Goal: Transaction & Acquisition: Purchase product/service

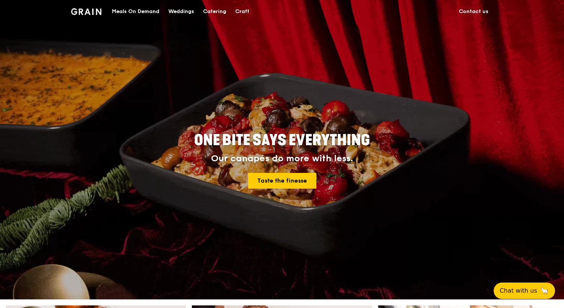
click at [369, 197] on div "ONE BITE SAYS EVERYTHING Our canapés do more with less. Taste the finesse" at bounding box center [282, 160] width 419 height 277
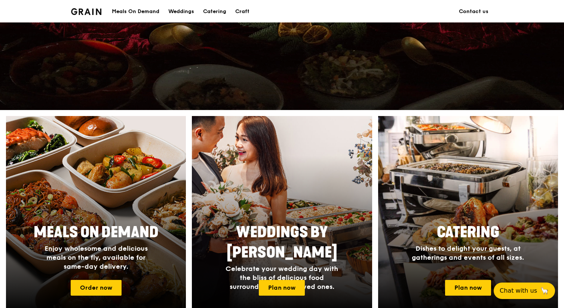
scroll to position [195, 0]
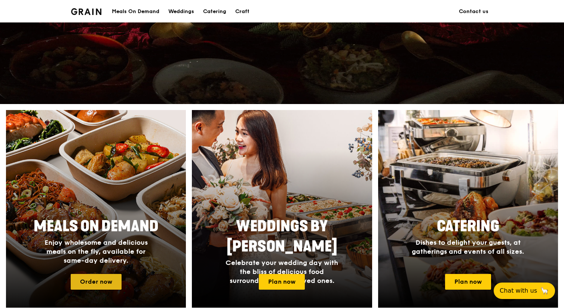
click at [97, 277] on link "Order now" at bounding box center [96, 282] width 51 height 16
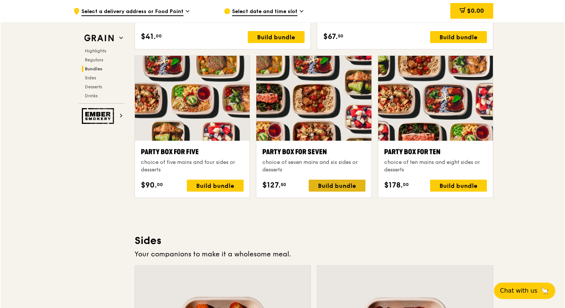
scroll to position [1459, 0]
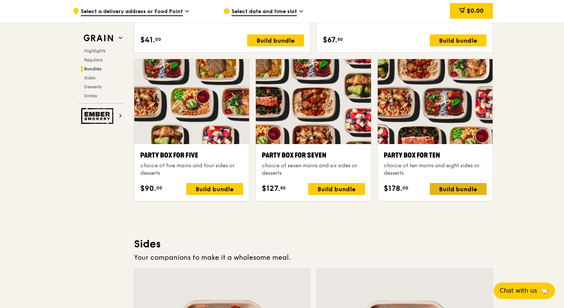
click at [451, 188] on div "Build bundle" at bounding box center [458, 189] width 57 height 12
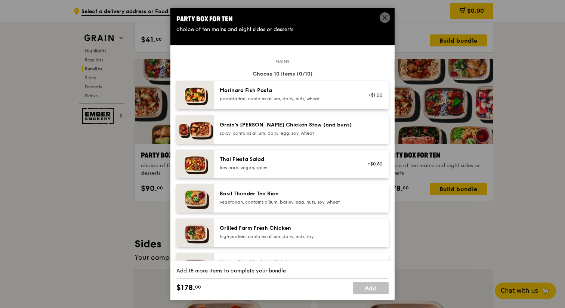
click at [392, 18] on div "Party Box for Ten choice of ten mains and eight sides or desserts" at bounding box center [283, 23] width 224 height 31
click at [379, 21] on div "Party Box for Ten" at bounding box center [282, 19] width 212 height 10
click at [382, 19] on icon at bounding box center [385, 17] width 7 height 7
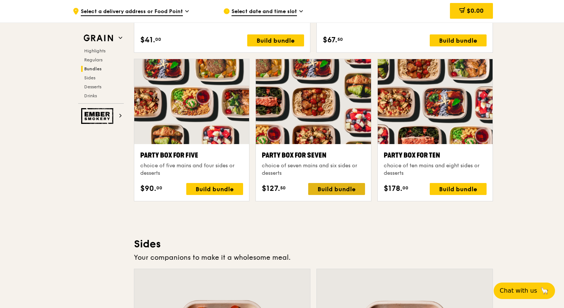
click at [322, 189] on div "Build bundle" at bounding box center [336, 189] width 57 height 12
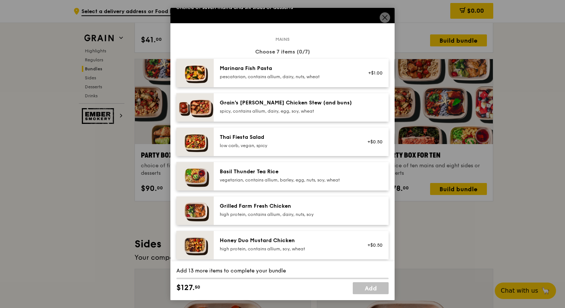
scroll to position [25, 0]
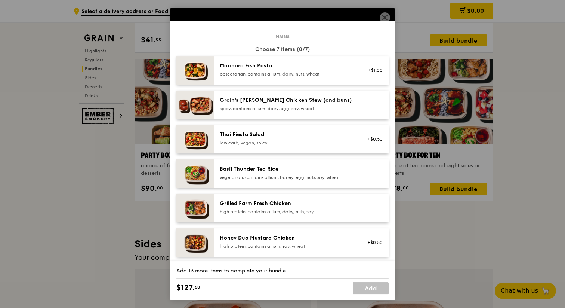
click at [276, 142] on div "low carb, vegan, spicy" at bounding box center [287, 143] width 134 height 6
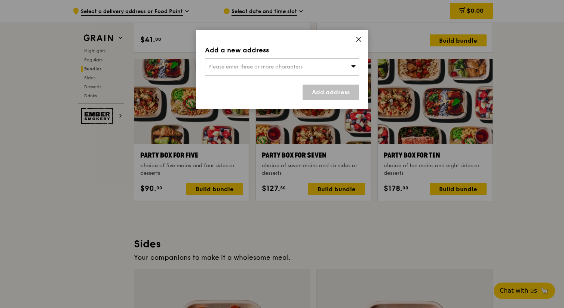
click at [313, 73] on div "Please enter three or more characters" at bounding box center [282, 66] width 154 height 17
click at [356, 38] on icon at bounding box center [358, 39] width 7 height 7
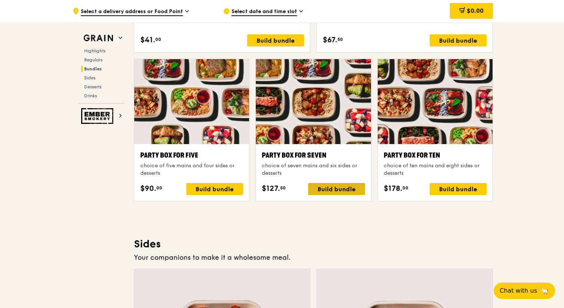
click at [332, 184] on div "Build bundle" at bounding box center [336, 189] width 57 height 12
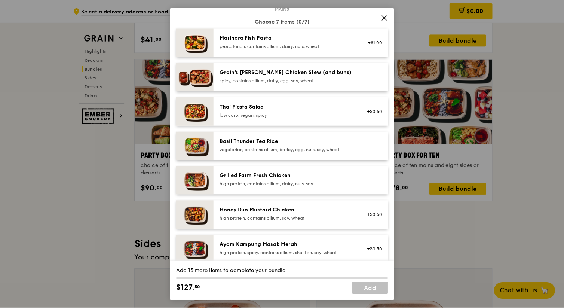
scroll to position [56, 0]
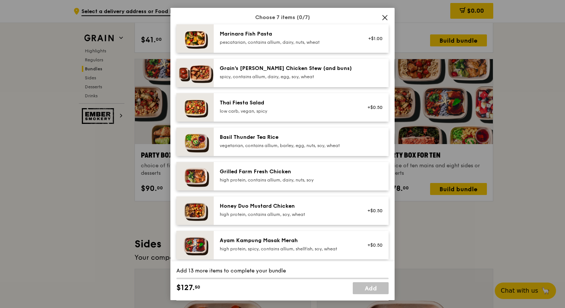
click at [311, 173] on div "Grilled Farm Fresh Chicken" at bounding box center [287, 171] width 134 height 7
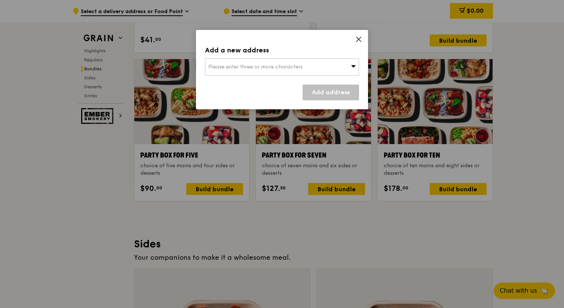
click at [305, 66] on div "Please enter three or more characters" at bounding box center [282, 66] width 154 height 17
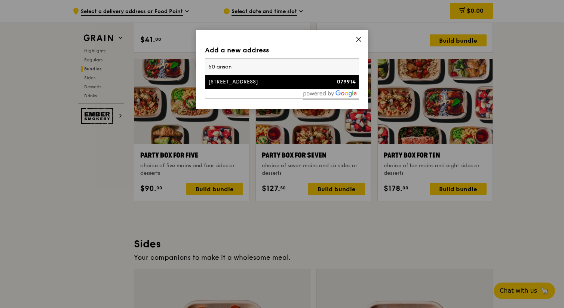
type input "60 anson"
click at [297, 86] on li "[STREET_ADDRESS] 079914" at bounding box center [281, 81] width 153 height 13
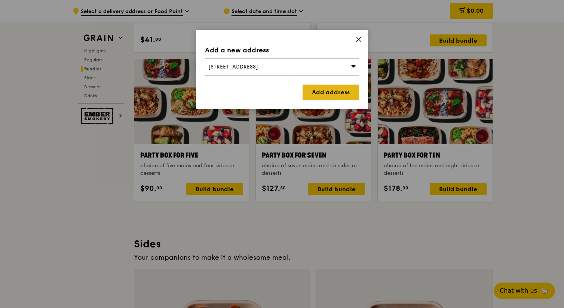
click at [329, 94] on link "Add address" at bounding box center [331, 93] width 56 height 16
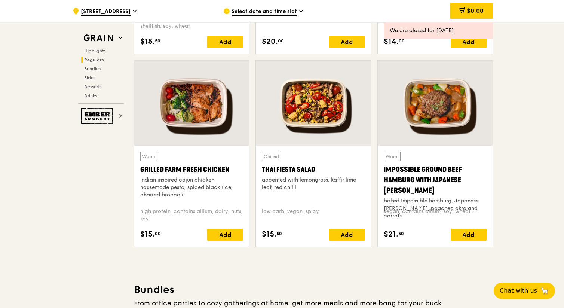
scroll to position [698, 0]
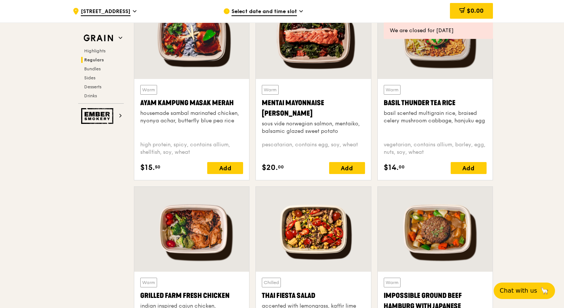
click at [281, 12] on span "Select date and time slot" at bounding box center [263, 12] width 65 height 8
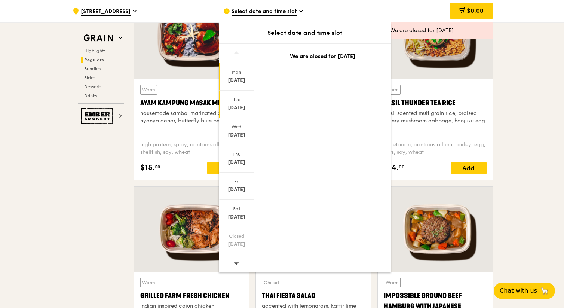
click at [238, 101] on div "Tue" at bounding box center [236, 99] width 33 height 6
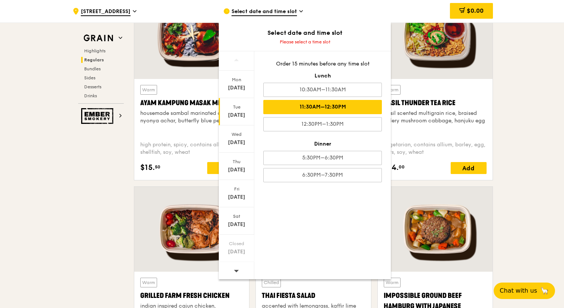
click at [349, 105] on div "11:30AM–12:30PM" at bounding box center [322, 107] width 119 height 14
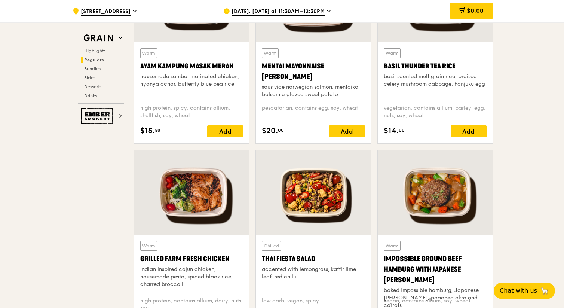
scroll to position [721, 0]
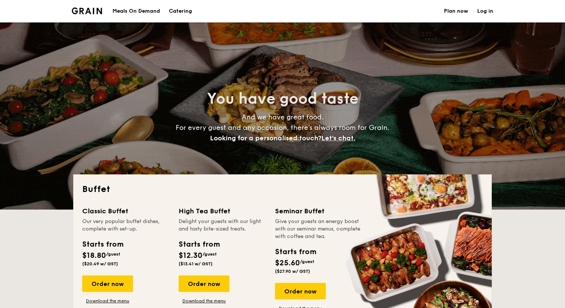
select select
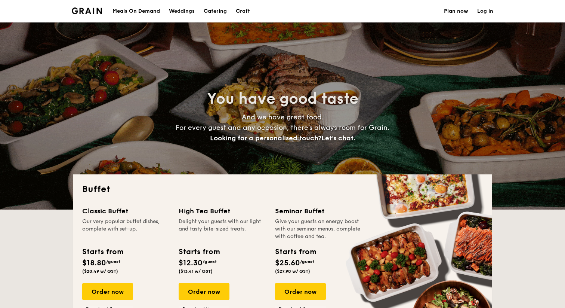
click at [131, 16] on div "Meals On Demand" at bounding box center [136, 11] width 47 height 22
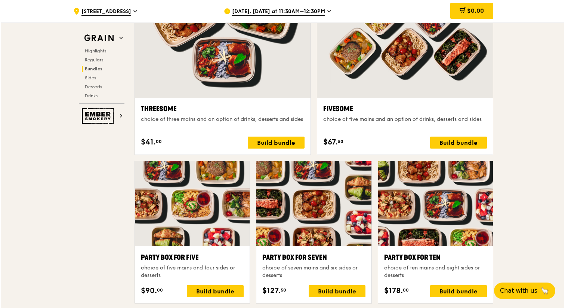
scroll to position [1405, 0]
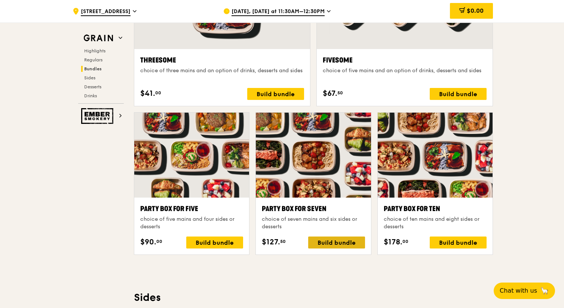
click at [349, 243] on div "Build bundle" at bounding box center [336, 242] width 57 height 12
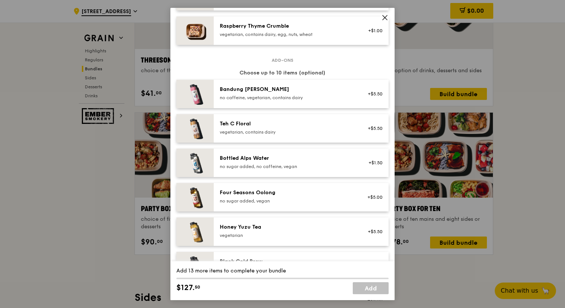
scroll to position [729, 0]
click at [271, 227] on div "Honey Yuzu Tea" at bounding box center [287, 226] width 134 height 7
click at [374, 235] on link "Remove" at bounding box center [374, 234] width 17 height 5
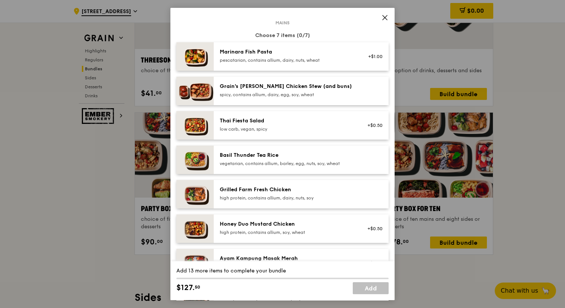
scroll to position [0, 0]
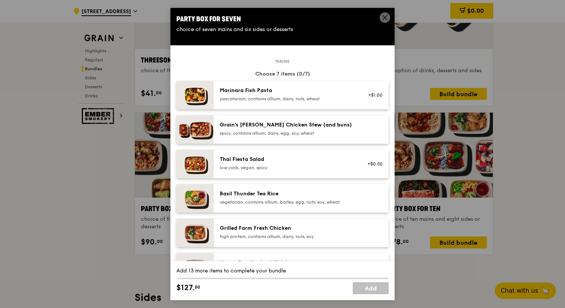
click at [381, 17] on span at bounding box center [385, 17] width 10 height 10
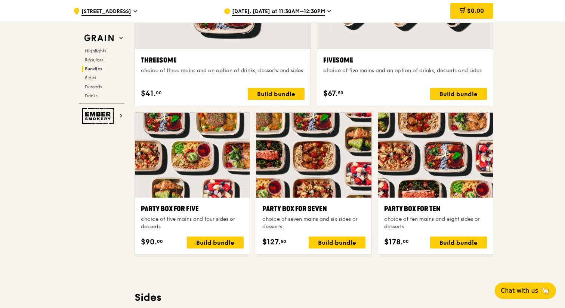
scroll to position [1405, 0]
click at [207, 158] on div at bounding box center [191, 155] width 115 height 85
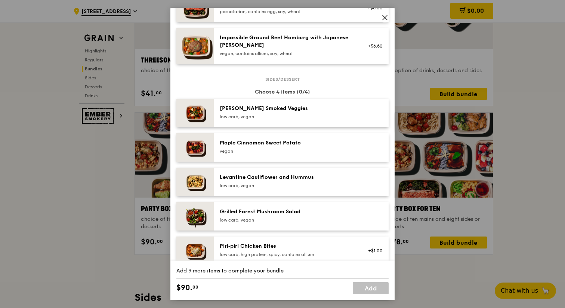
scroll to position [336, 0]
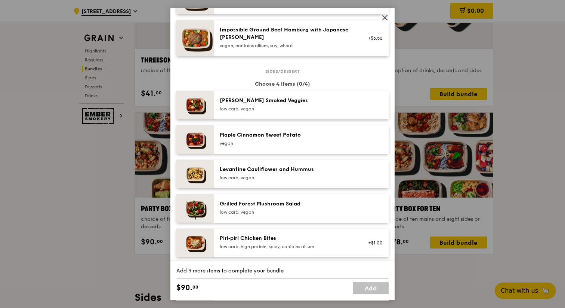
click at [277, 237] on div "Piri‑piri Chicken Bites" at bounding box center [287, 237] width 134 height 7
click at [384, 17] on icon at bounding box center [385, 17] width 7 height 7
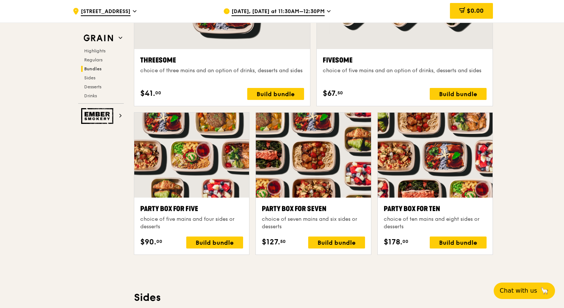
click at [221, 188] on div at bounding box center [191, 155] width 115 height 85
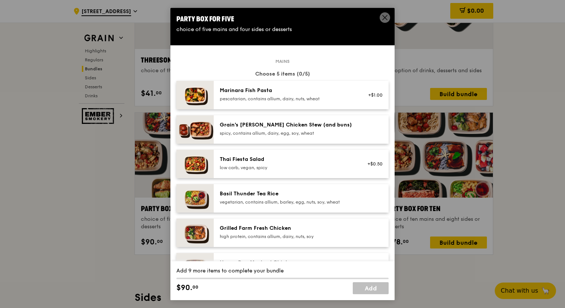
click at [274, 94] on div "Marinara Fish Pasta pescatarian, contains allium, dairy, nuts, wheat" at bounding box center [287, 94] width 134 height 15
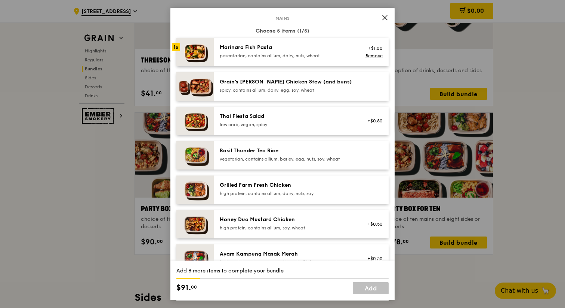
scroll to position [60, 0]
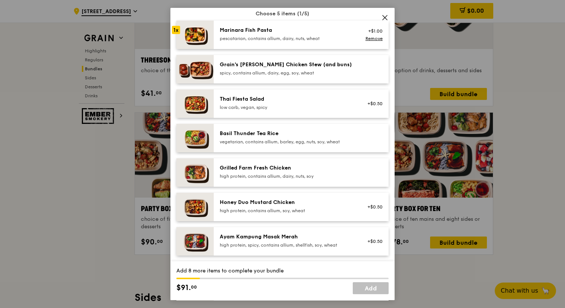
click at [303, 168] on div "Grilled Farm Fresh Chicken" at bounding box center [287, 167] width 134 height 7
click at [294, 107] on div "low carb, vegan, spicy" at bounding box center [287, 107] width 134 height 6
click at [276, 33] on div "Marinara Fish Pasta" at bounding box center [287, 30] width 134 height 7
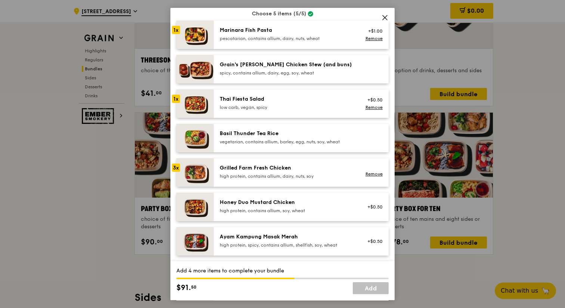
click at [178, 28] on div "1x" at bounding box center [176, 30] width 8 height 8
click at [236, 60] on div "Grain's Curry Chicken Stew (and buns) spicy, contains allium, dairy, egg, soy, …" at bounding box center [301, 69] width 175 height 28
click at [221, 70] on div "spicy, contains allium, dairy, egg, soy, wheat" at bounding box center [287, 73] width 134 height 6
click at [248, 92] on div "Thai Fiesta Salad low carb, vegan, spicy +$0.50 Remove" at bounding box center [301, 103] width 175 height 28
click at [388, 15] on icon at bounding box center [385, 17] width 7 height 7
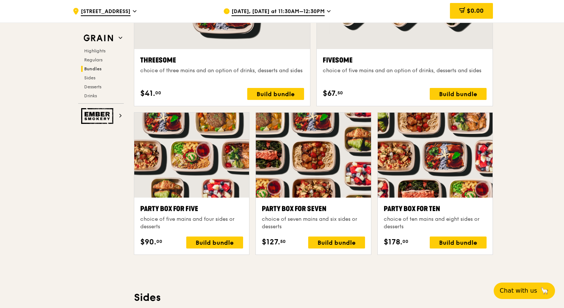
click at [316, 176] on div at bounding box center [313, 155] width 115 height 85
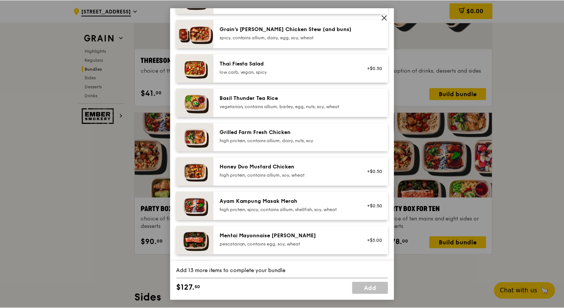
scroll to position [102, 0]
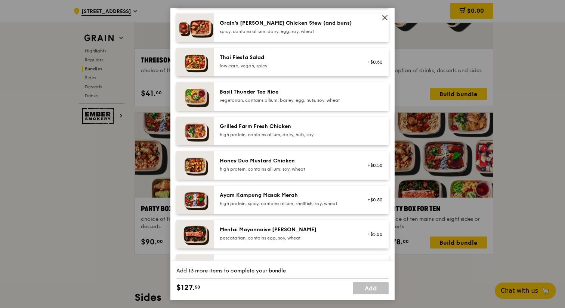
click at [269, 138] on div "Grilled Farm Fresh Chicken high protein, contains allium, dairy, nuts, soy" at bounding box center [286, 131] width 143 height 16
click at [268, 138] on div "Grilled Farm Fresh Chicken high protein, contains allium, dairy, nuts, soy" at bounding box center [286, 131] width 143 height 16
click at [280, 231] on div "Mentai Mayonnaise [PERSON_NAME]" at bounding box center [287, 229] width 134 height 7
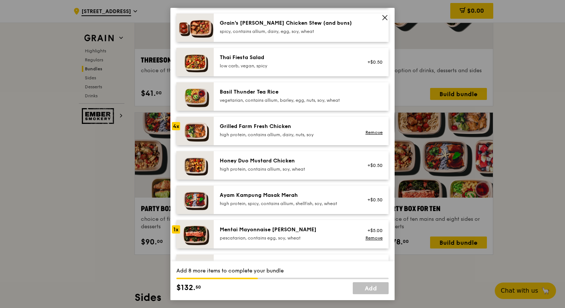
click at [280, 231] on div "Mentai Mayonnaise [PERSON_NAME]" at bounding box center [287, 229] width 134 height 7
click at [253, 135] on div "high protein, contains allium, dairy, nuts, soy" at bounding box center [287, 135] width 134 height 6
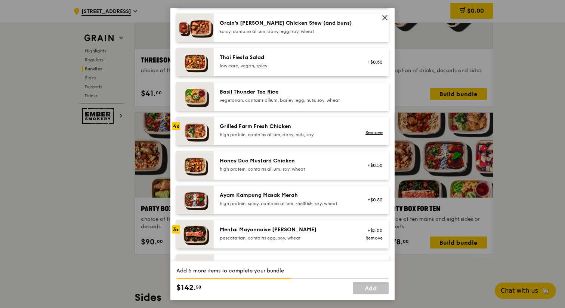
click at [253, 156] on div "Honey Duo Mustard Chicken high protein, contains allium, soy, wheat +$0.50" at bounding box center [301, 165] width 175 height 28
click at [253, 163] on div "Honey Duo Mustard Chicken" at bounding box center [287, 160] width 134 height 7
click at [267, 238] on div "pescatarian, contains egg, soy, wheat" at bounding box center [287, 238] width 134 height 6
click at [380, 239] on link "Remove" at bounding box center [374, 237] width 17 height 5
click at [377, 131] on link "Remove" at bounding box center [374, 132] width 17 height 5
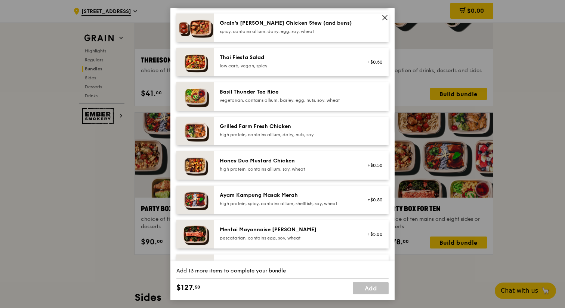
click at [272, 125] on div "Grilled Farm Fresh Chicken" at bounding box center [287, 126] width 134 height 7
click at [271, 163] on div "Honey Duo Mustard Chicken" at bounding box center [287, 160] width 134 height 7
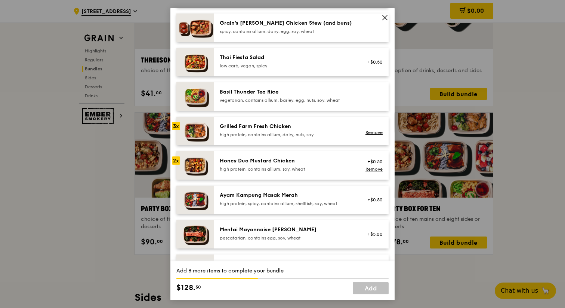
click at [207, 126] on img at bounding box center [194, 131] width 37 height 28
click at [380, 18] on span at bounding box center [385, 17] width 10 height 10
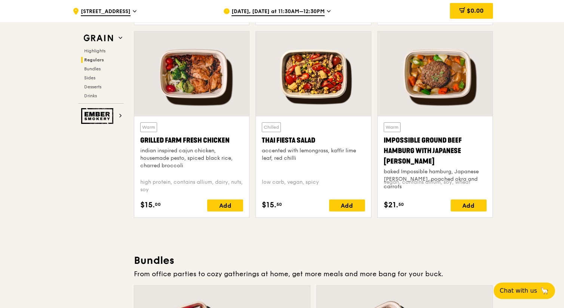
scroll to position [818, 0]
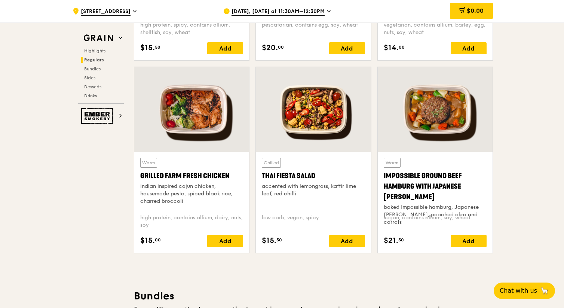
click at [207, 131] on div at bounding box center [191, 109] width 115 height 85
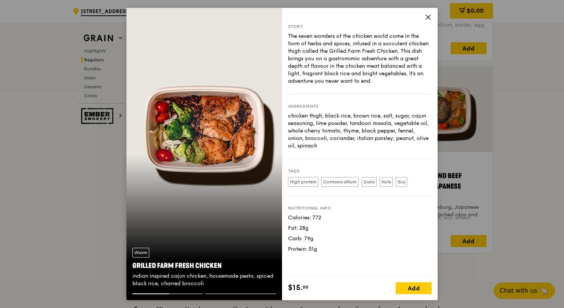
click at [427, 17] on icon at bounding box center [428, 17] width 7 height 7
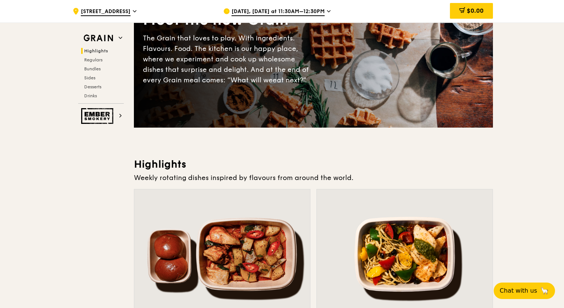
scroll to position [83, 0]
